Goal: Task Accomplishment & Management: Manage account settings

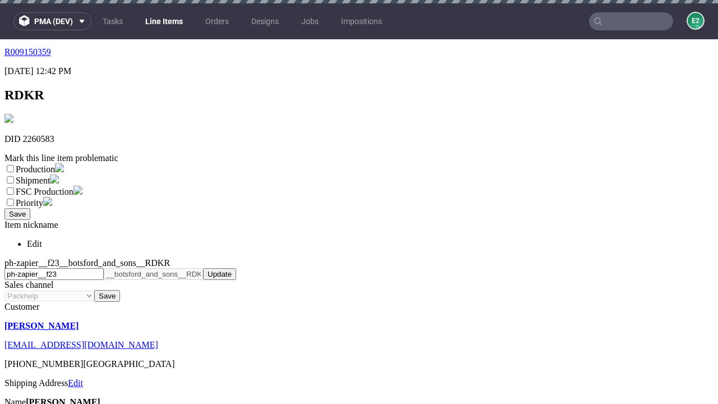
scroll to position [3, 0]
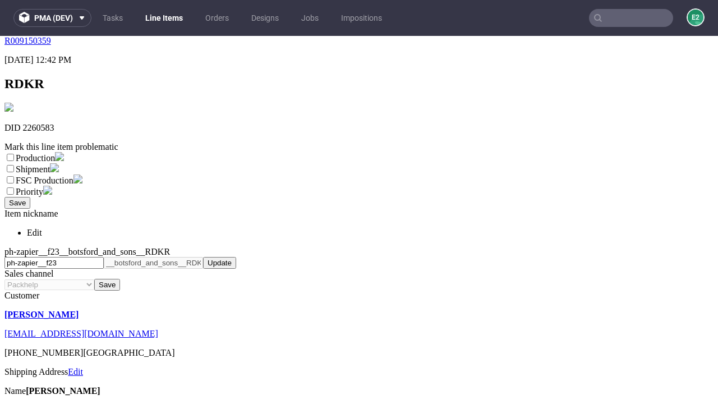
select select "dtp_ca_needed"
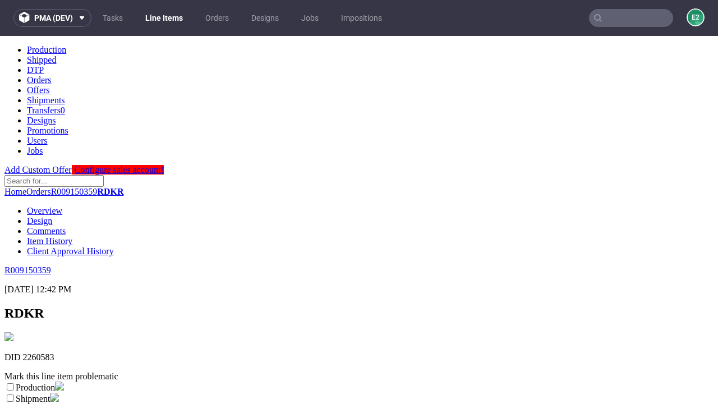
scroll to position [29, 0]
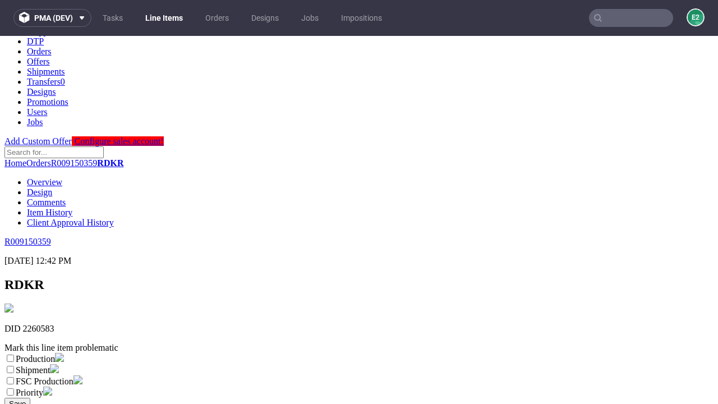
checkbox input "true"
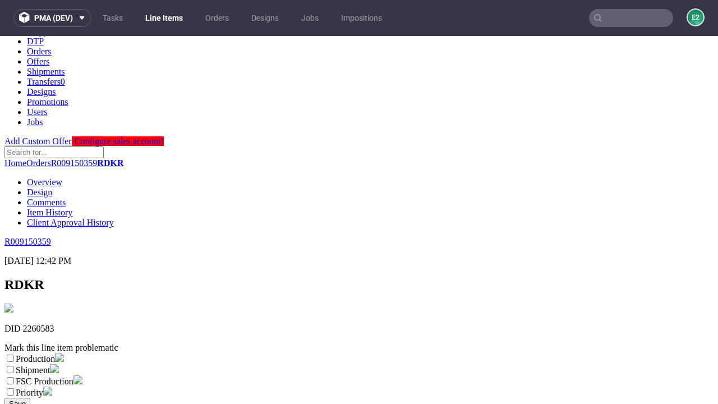
checkbox input "true"
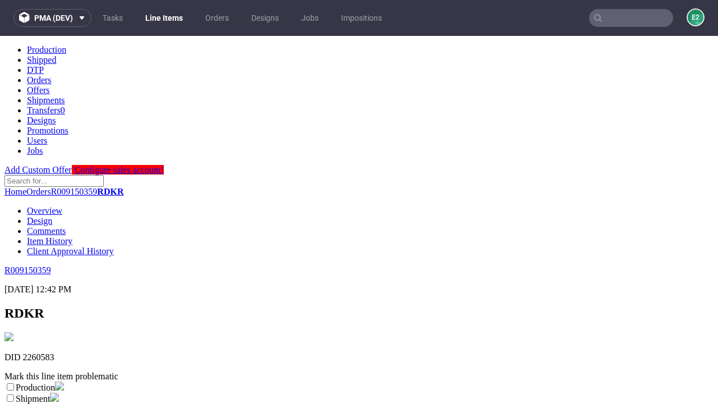
scroll to position [0, 0]
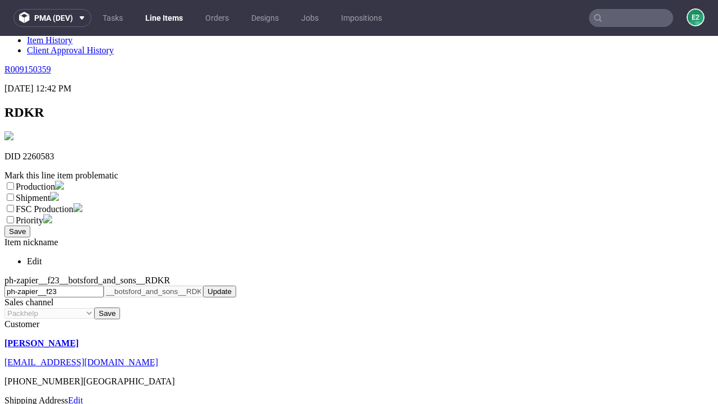
type textarea "test"
